Goal: Information Seeking & Learning: Learn about a topic

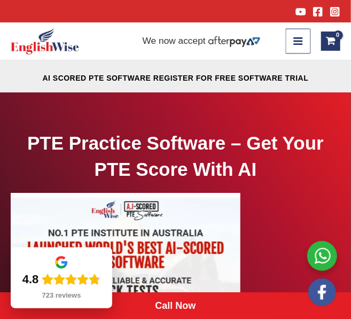
click at [301, 46] on icon "button" at bounding box center [298, 41] width 11 height 11
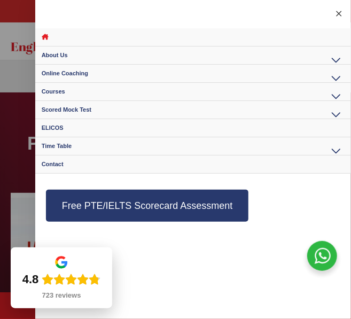
click at [10, 109] on div at bounding box center [175, 159] width 351 height 319
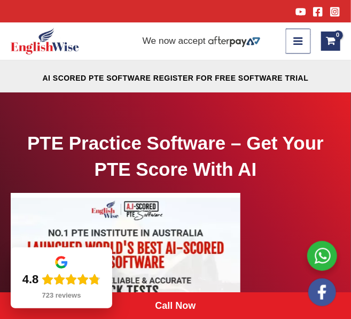
click at [304, 39] on icon "button" at bounding box center [298, 41] width 11 height 11
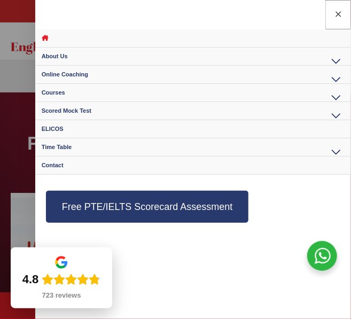
click at [340, 13] on icon "Close menu" at bounding box center [338, 14] width 5 height 5
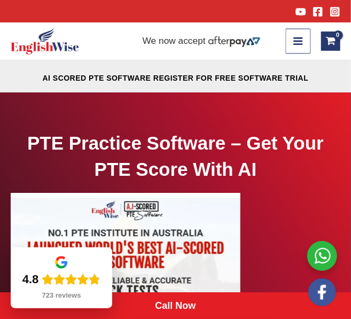
click at [300, 40] on icon "button" at bounding box center [298, 41] width 11 height 11
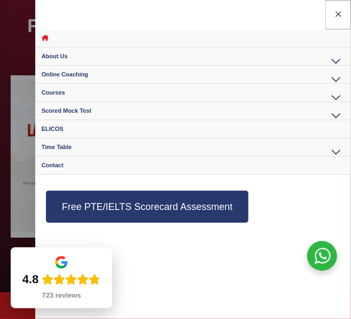
scroll to position [142, 0]
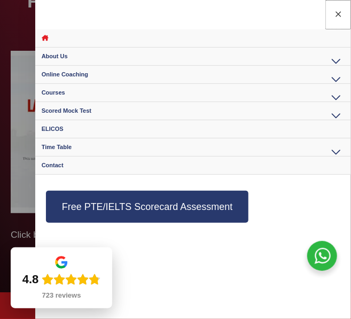
click at [345, 13] on button "Close menu" at bounding box center [339, 14] width 26 height 29
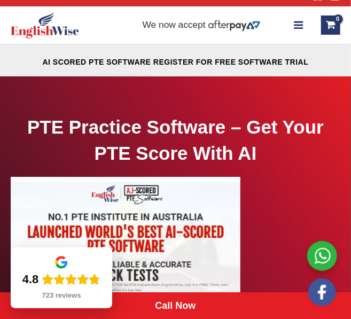
scroll to position [0, 0]
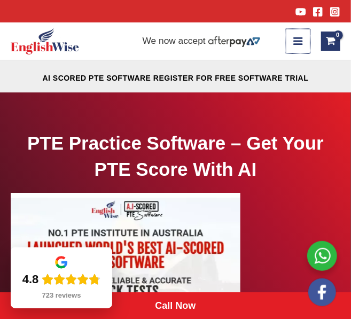
click at [302, 41] on icon "button" at bounding box center [298, 40] width 9 height 7
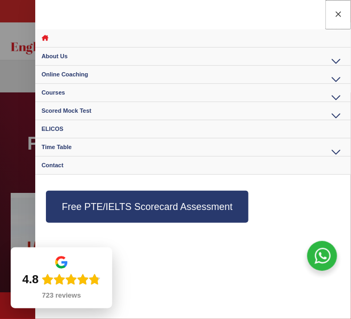
click at [342, 13] on icon "Close menu" at bounding box center [338, 14] width 9 height 9
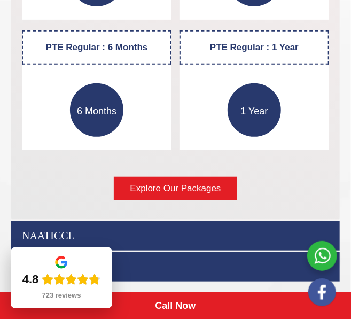
scroll to position [2247, 0]
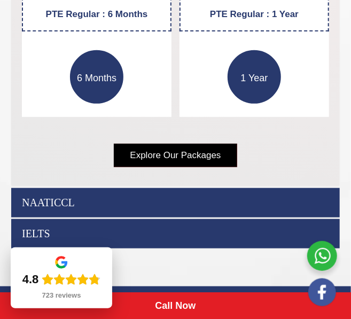
click at [200, 159] on span "Explore Our Packages" at bounding box center [175, 155] width 91 height 13
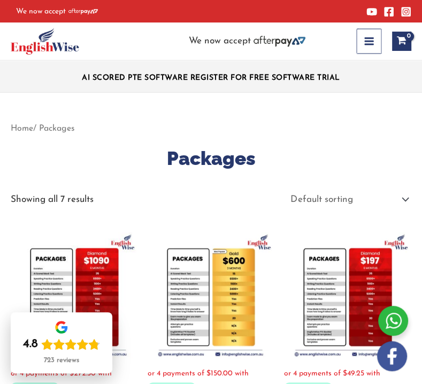
click at [351, 40] on icon "button" at bounding box center [369, 41] width 11 height 11
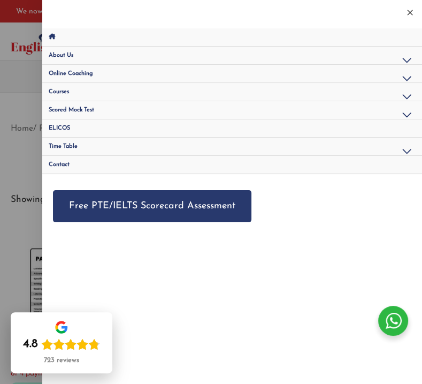
click at [151, 94] on link "Courses" at bounding box center [232, 92] width 380 height 18
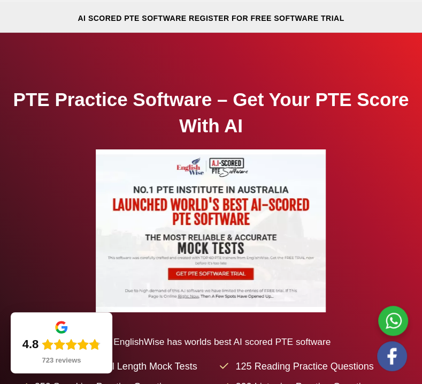
scroll to position [10, 0]
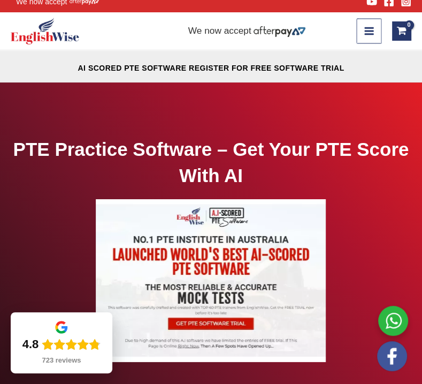
click at [370, 31] on icon "button" at bounding box center [368, 30] width 9 height 7
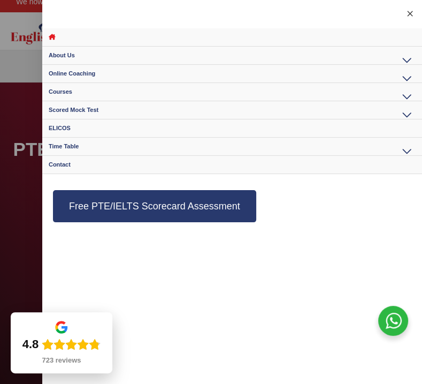
click at [19, 111] on div at bounding box center [211, 192] width 422 height 384
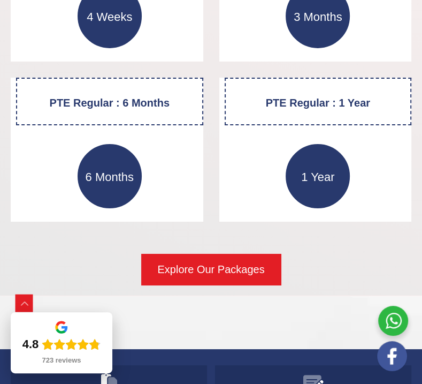
scroll to position [1893, 0]
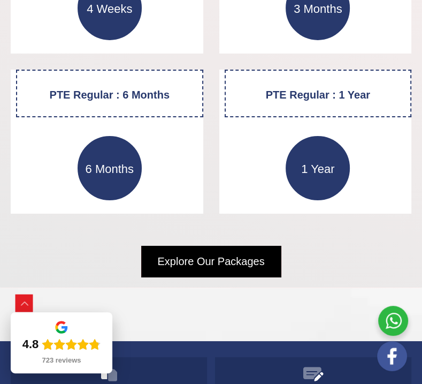
click at [230, 254] on span "Explore Our Packages" at bounding box center [210, 261] width 107 height 15
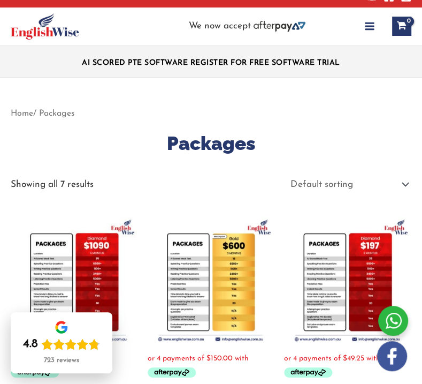
scroll to position [43, 0]
